Goal: Task Accomplishment & Management: Manage account settings

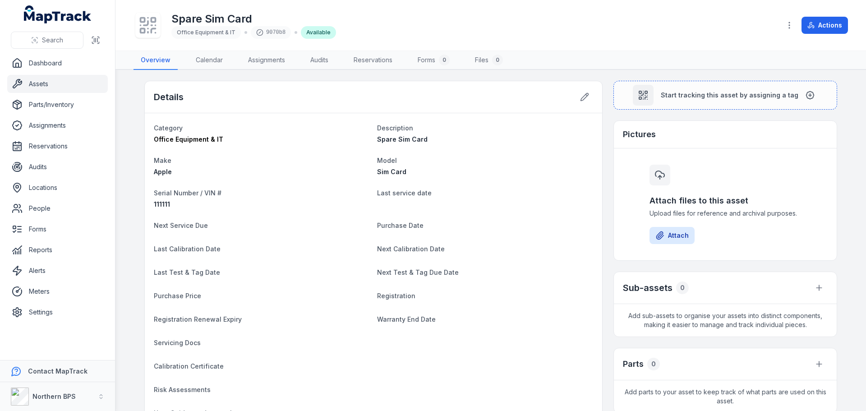
click at [42, 83] on link "Assets" at bounding box center [57, 84] width 101 height 18
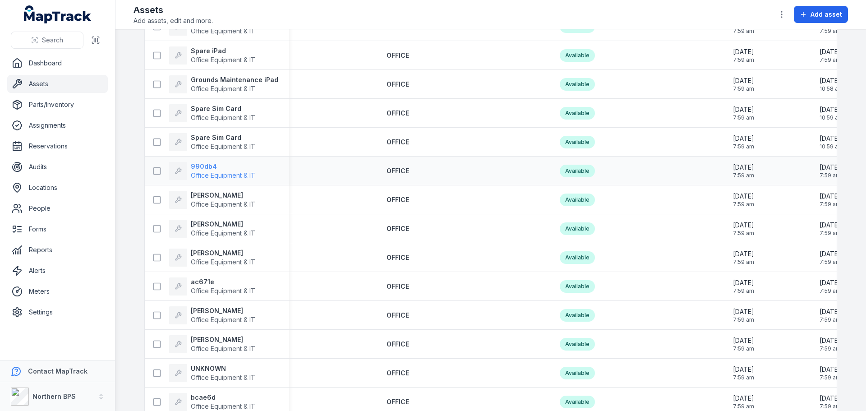
scroll to position [632, 0]
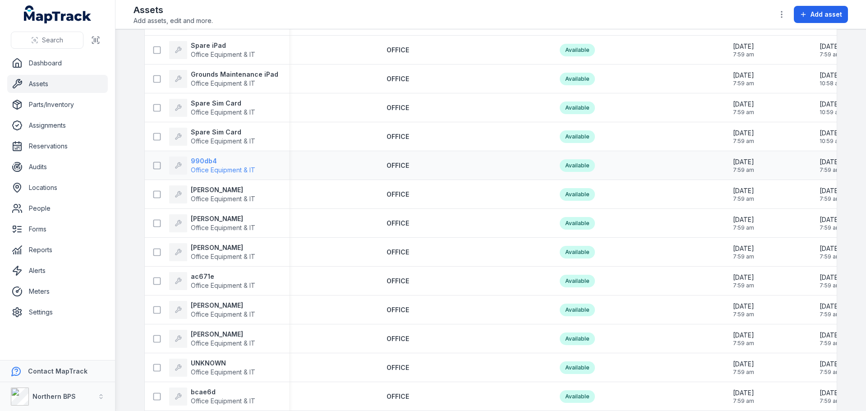
click at [210, 158] on strong "990db4" at bounding box center [223, 161] width 65 height 9
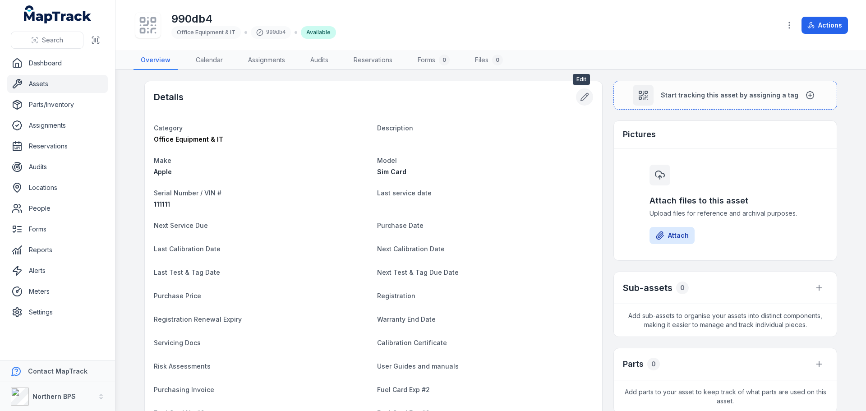
click at [580, 97] on icon at bounding box center [584, 96] width 9 height 9
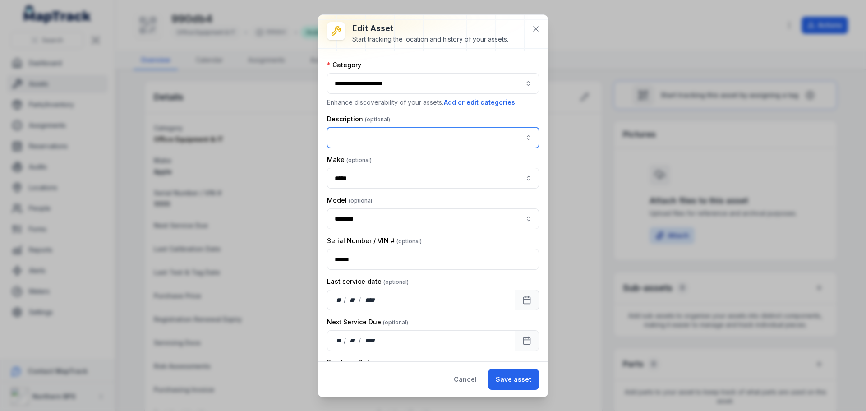
click at [374, 136] on input "asset-edit:description-label" at bounding box center [433, 137] width 212 height 21
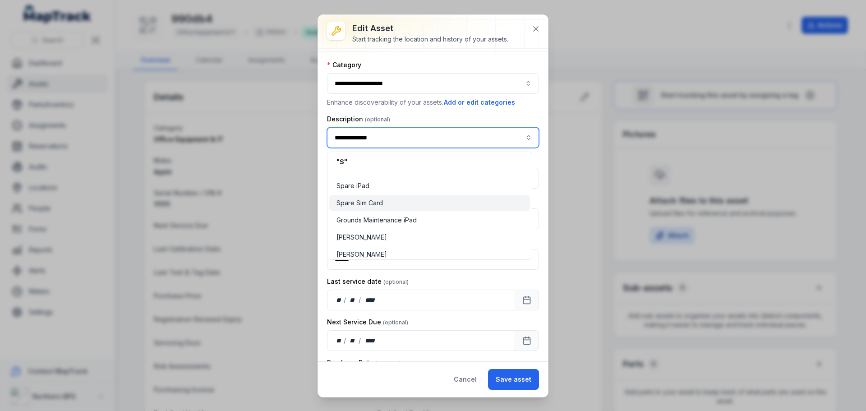
click at [365, 203] on span "Spare Sim Card" at bounding box center [360, 203] width 46 height 9
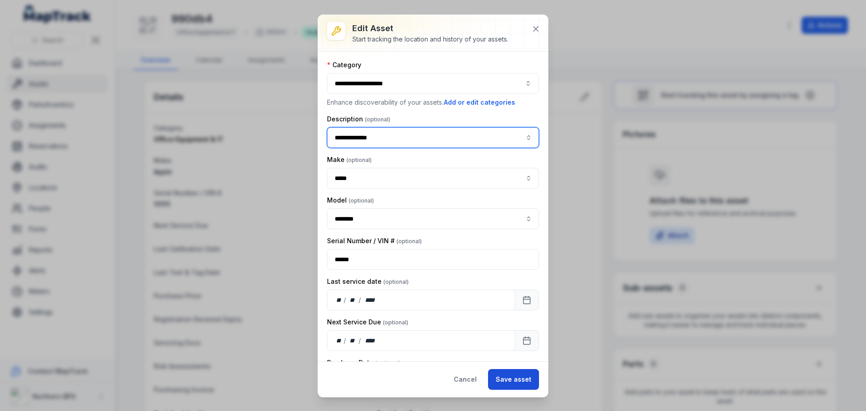
type input "**********"
click at [531, 382] on button "Save asset" at bounding box center [513, 379] width 51 height 21
